Goal: Communication & Community: Answer question/provide support

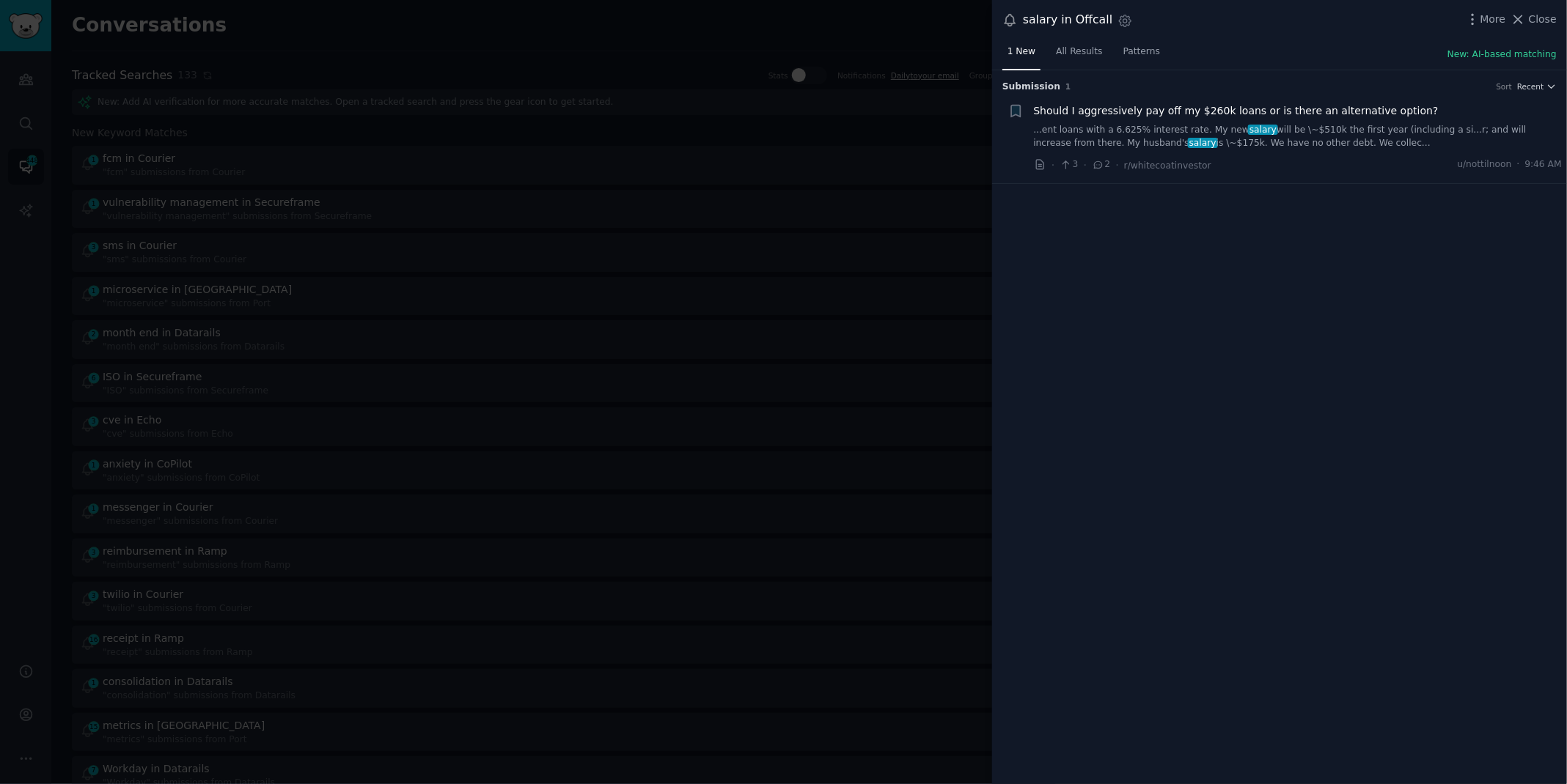
scroll to position [118, 0]
click at [708, 19] on div at bounding box center [784, 392] width 1567 height 784
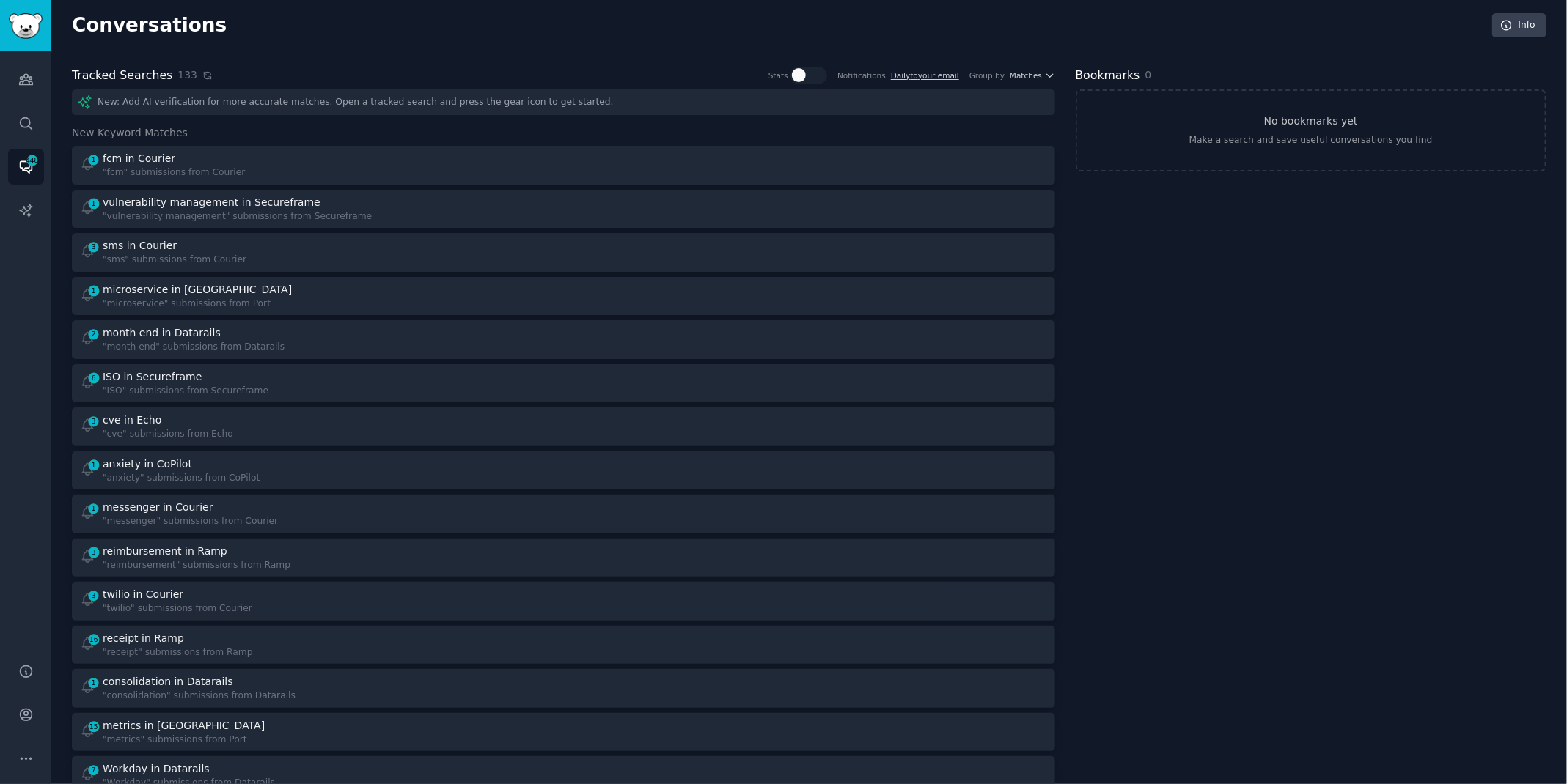
click at [202, 78] on icon at bounding box center [207, 75] width 10 height 10
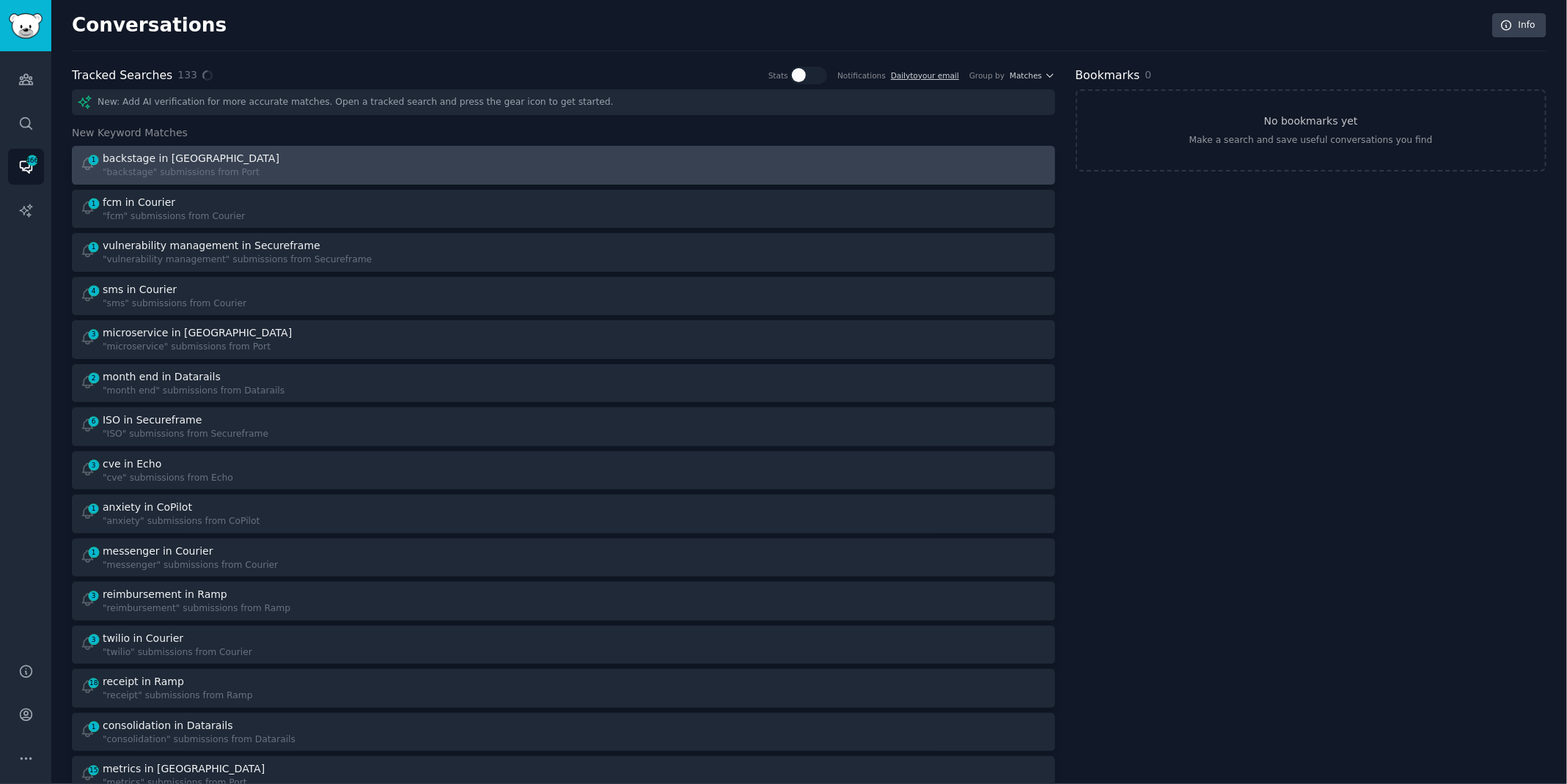
click at [205, 159] on div "backstage in [GEOGRAPHIC_DATA]" at bounding box center [192, 158] width 179 height 16
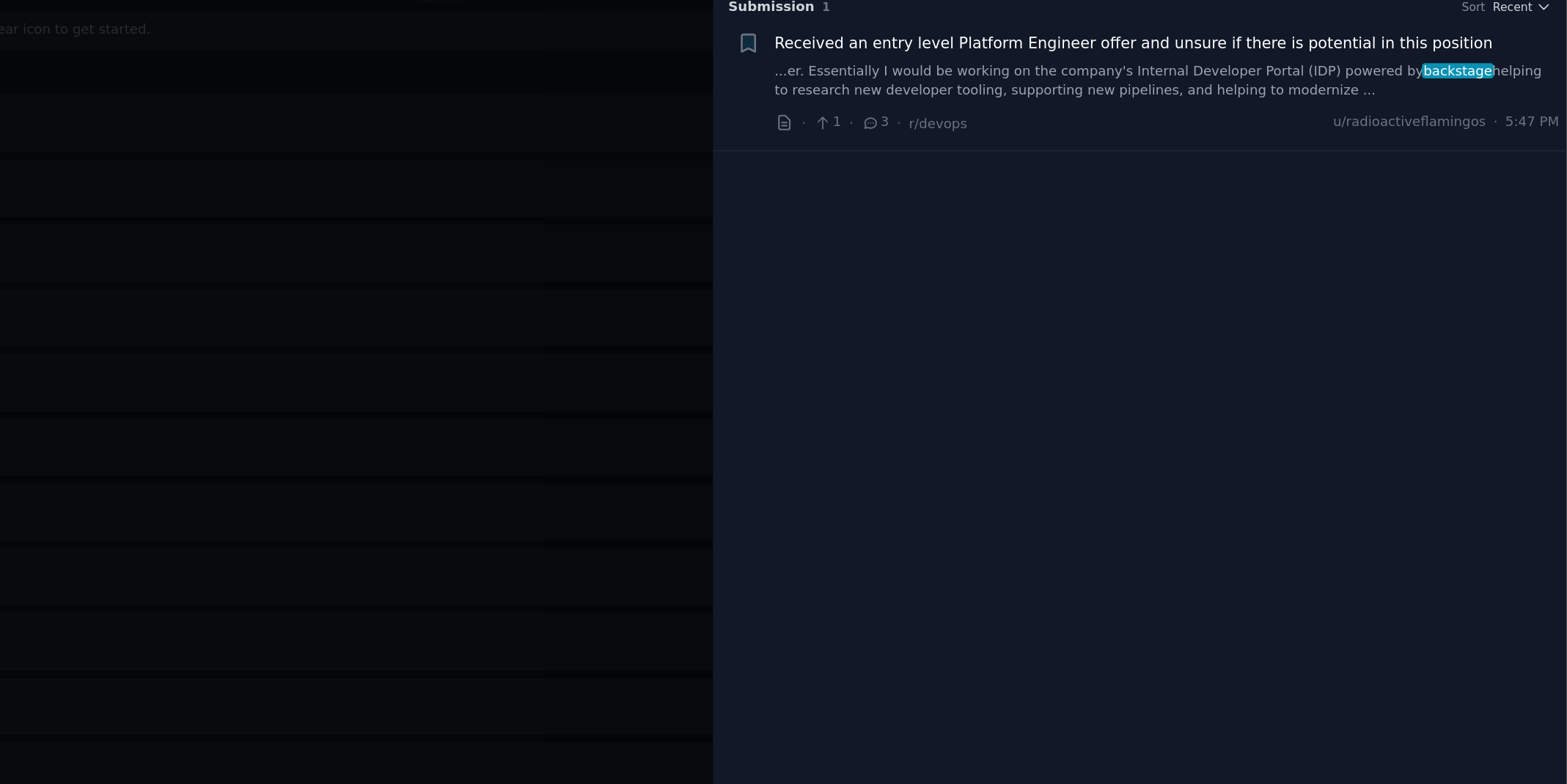
click at [1261, 134] on link "...er. Essentially I would be working on the company's Internal Developer Porta…" at bounding box center [1298, 137] width 528 height 25
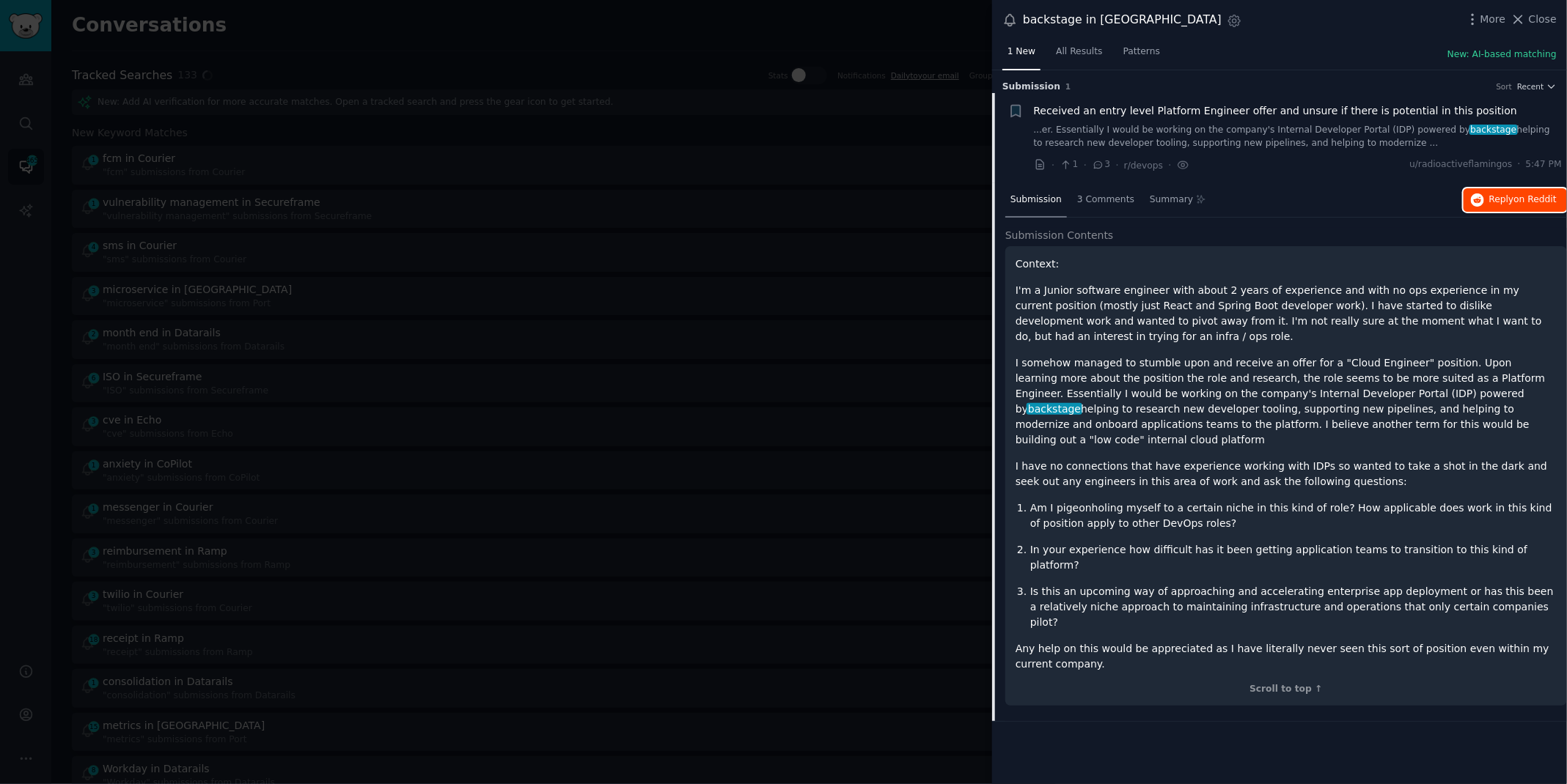
click at [1486, 206] on button "Reply on Reddit" at bounding box center [1515, 200] width 104 height 23
